Goal: Task Accomplishment & Management: Manage account settings

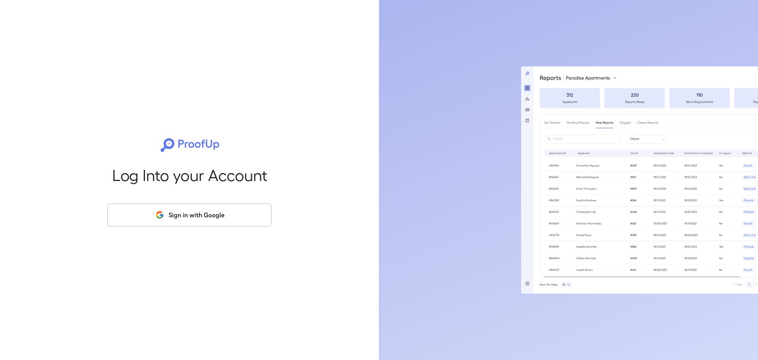
click at [216, 212] on button "Sign in with Google" at bounding box center [189, 214] width 164 height 23
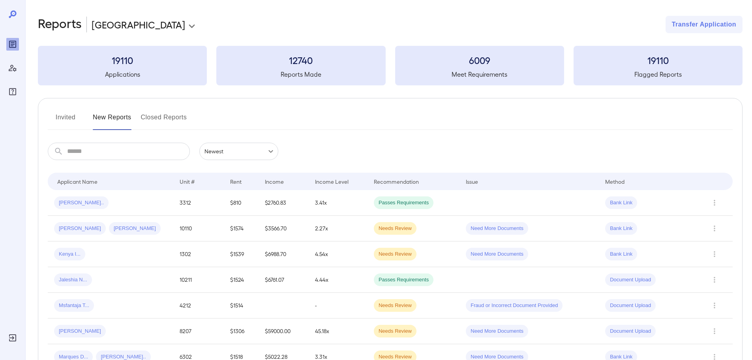
click at [57, 120] on button "Invited" at bounding box center [66, 120] width 36 height 19
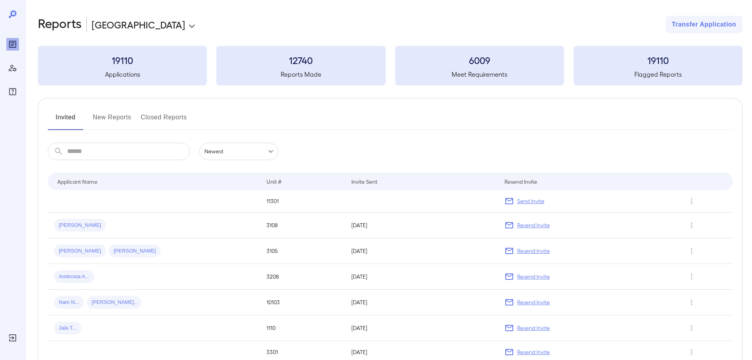
click at [128, 104] on div "Invited New Reports Closed Reports ​ ​ Newest ****** Drop to group by Applicant…" at bounding box center [390, 330] width 704 height 465
click at [125, 114] on button "New Reports" at bounding box center [112, 120] width 39 height 19
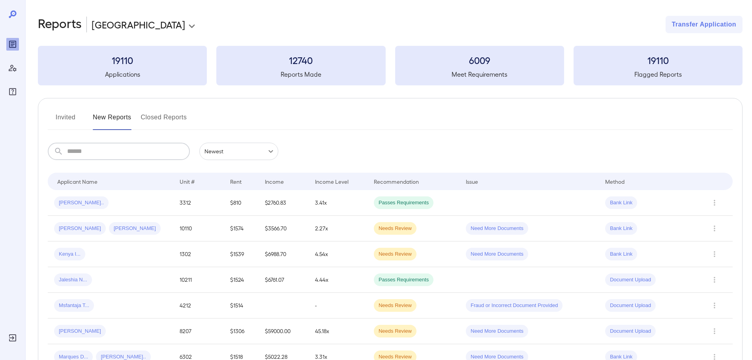
click at [104, 148] on input "text" at bounding box center [128, 150] width 123 height 17
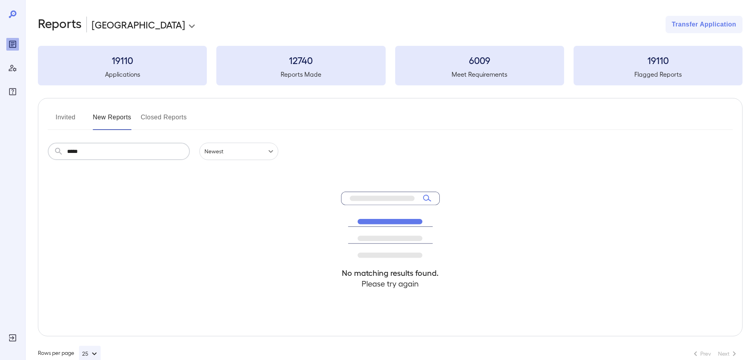
type input "*****"
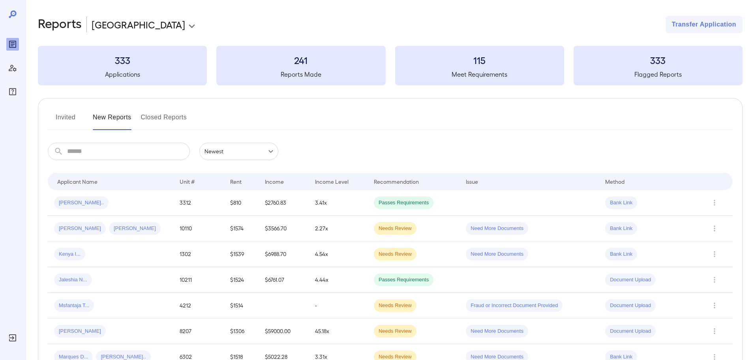
click at [63, 114] on button "Invited" at bounding box center [66, 120] width 36 height 19
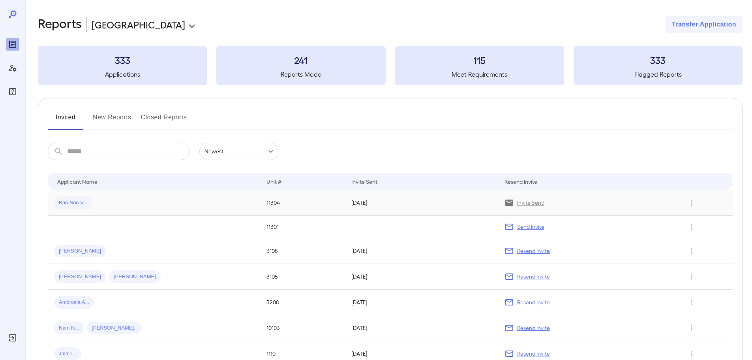
click at [212, 195] on td "Bao-Son V..." at bounding box center [154, 203] width 212 height 26
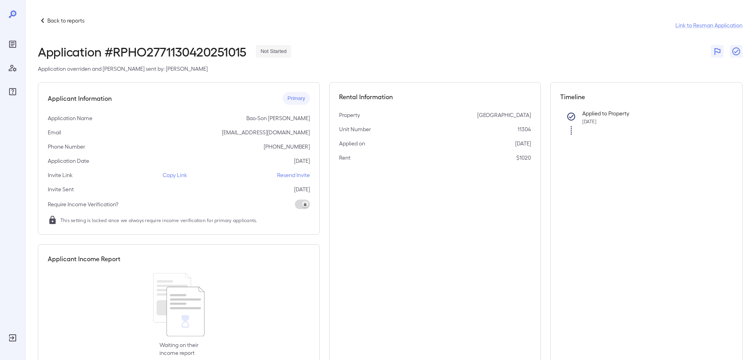
click at [282, 175] on p "Resend Invite" at bounding box center [293, 175] width 33 height 8
click at [41, 22] on icon at bounding box center [42, 20] width 9 height 9
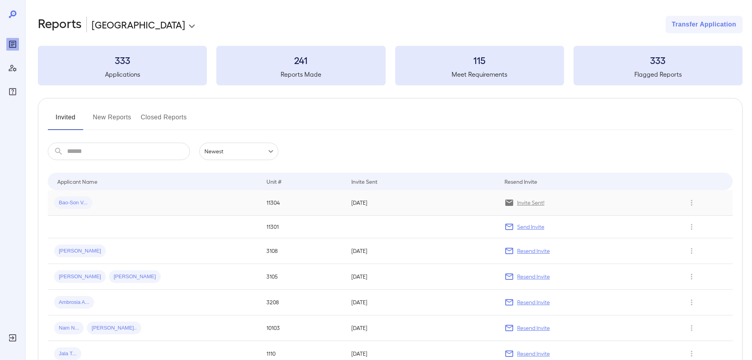
click at [91, 205] on span "Bao-Son V..." at bounding box center [73, 202] width 38 height 7
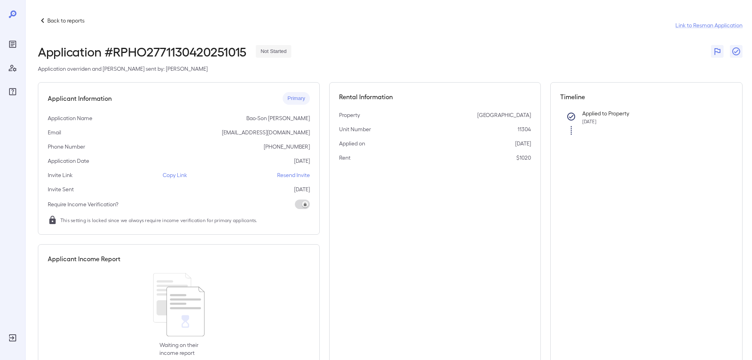
click at [45, 22] on icon at bounding box center [42, 20] width 9 height 9
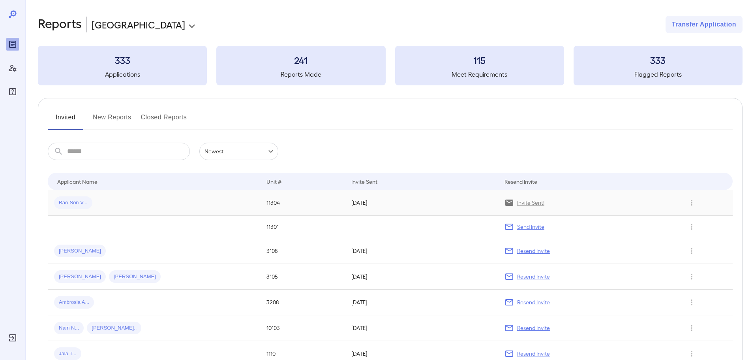
click at [129, 214] on td "Bao-Son V..." at bounding box center [154, 203] width 212 height 26
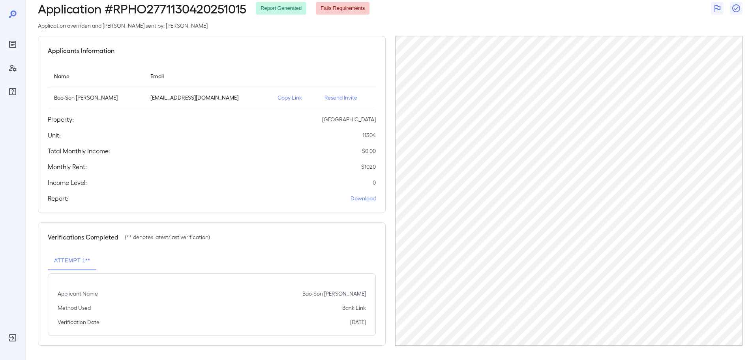
scroll to position [45, 0]
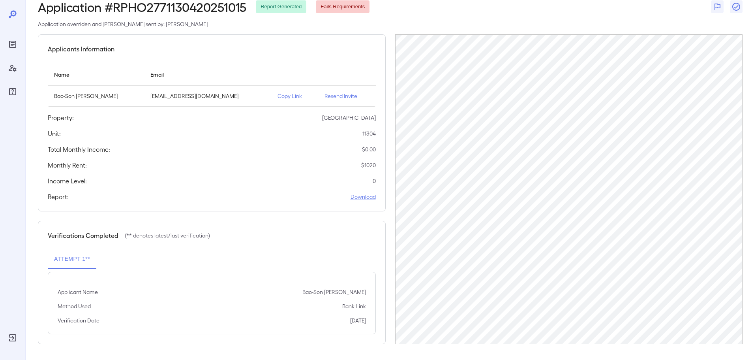
click at [342, 94] on p "Resend Invite" at bounding box center [346, 96] width 45 height 8
click at [339, 95] on p "Resend Invite" at bounding box center [346, 96] width 45 height 8
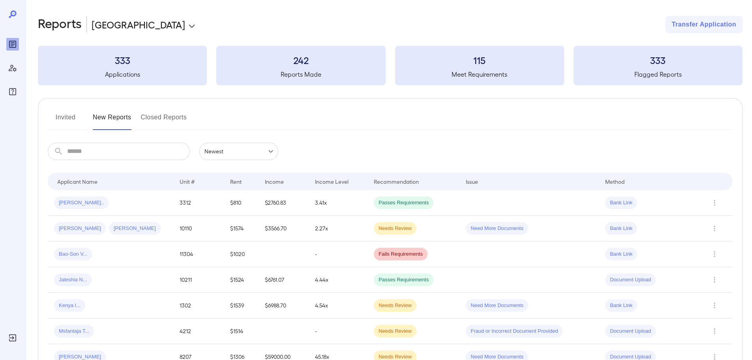
click at [62, 118] on button "Invited" at bounding box center [66, 120] width 36 height 19
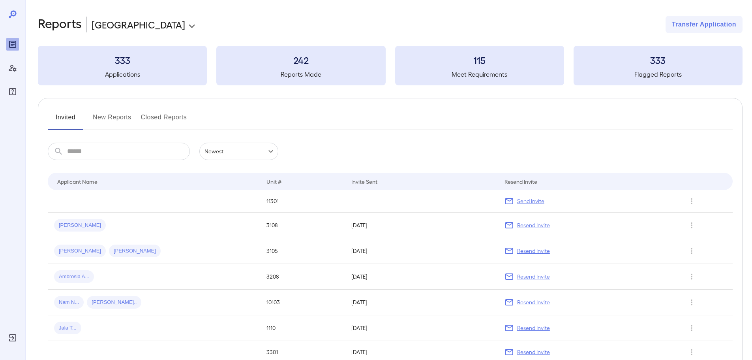
click at [117, 125] on button "New Reports" at bounding box center [112, 120] width 39 height 19
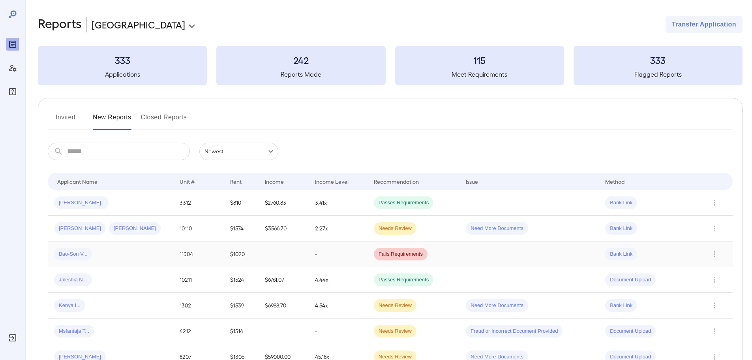
click at [92, 257] on div "Bao-Son V..." at bounding box center [110, 253] width 113 height 13
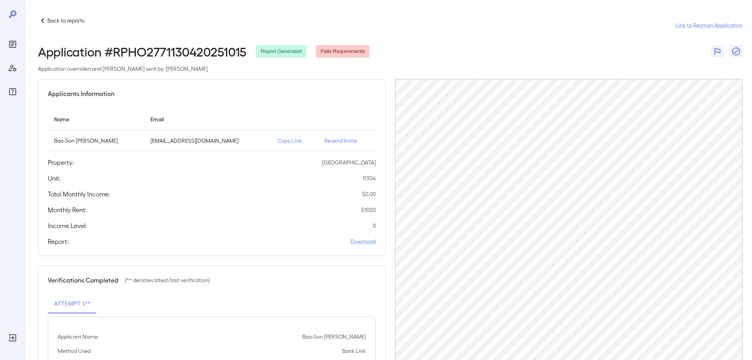
click at [326, 143] on p "Resend Invite" at bounding box center [346, 141] width 45 height 8
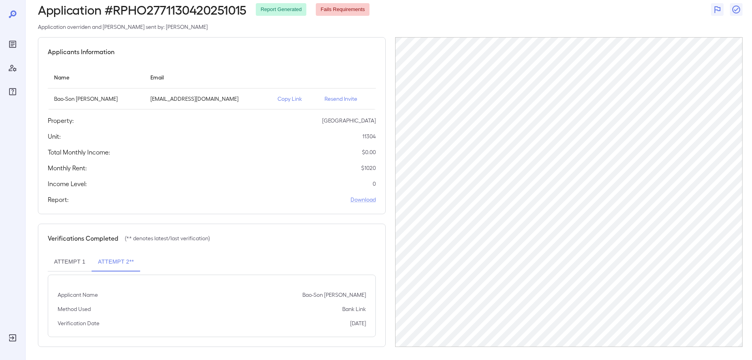
scroll to position [45, 0]
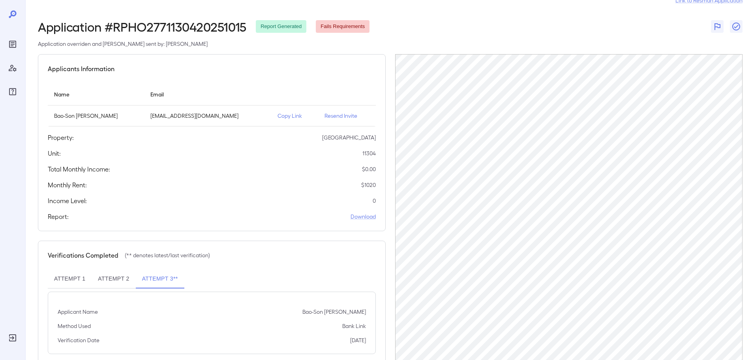
scroll to position [45, 0]
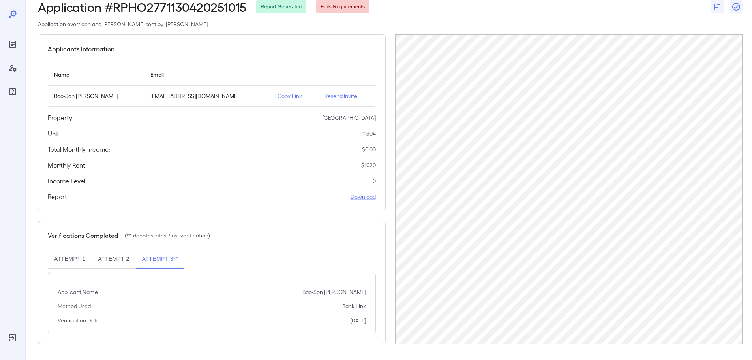
click at [565, 22] on p "Application overriden and [PERSON_NAME] sent by: [PERSON_NAME]" at bounding box center [390, 24] width 704 height 8
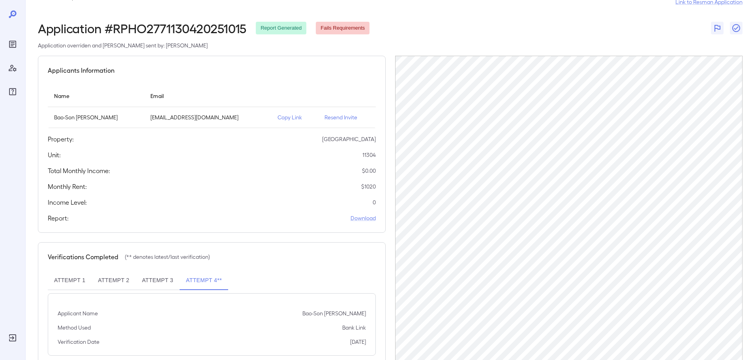
scroll to position [45, 0]
